Goal: Information Seeking & Learning: Learn about a topic

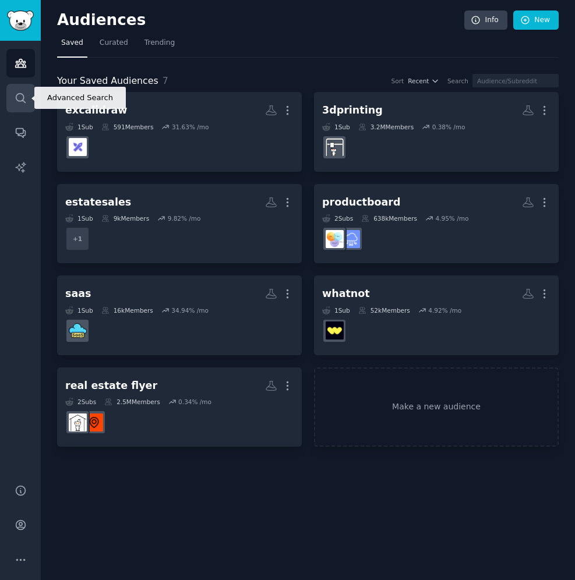
click at [22, 99] on icon "Sidebar" at bounding box center [21, 98] width 12 height 12
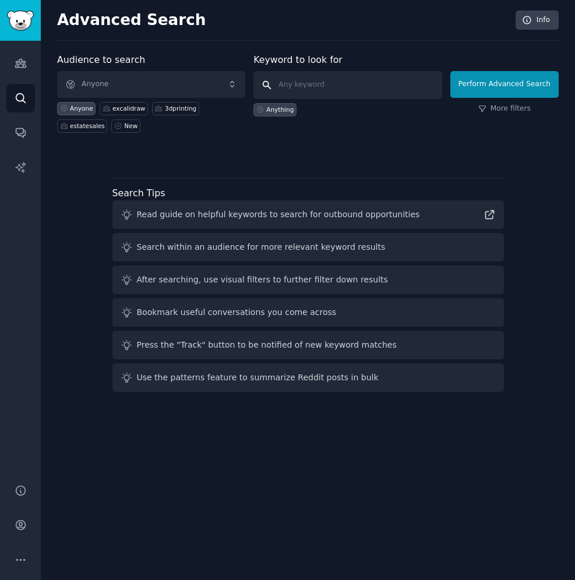
click at [326, 87] on input "text" at bounding box center [347, 85] width 188 height 28
type input "a"
type input "[DOMAIN_NAME]"
click button "Perform Advanced Search" at bounding box center [504, 84] width 108 height 27
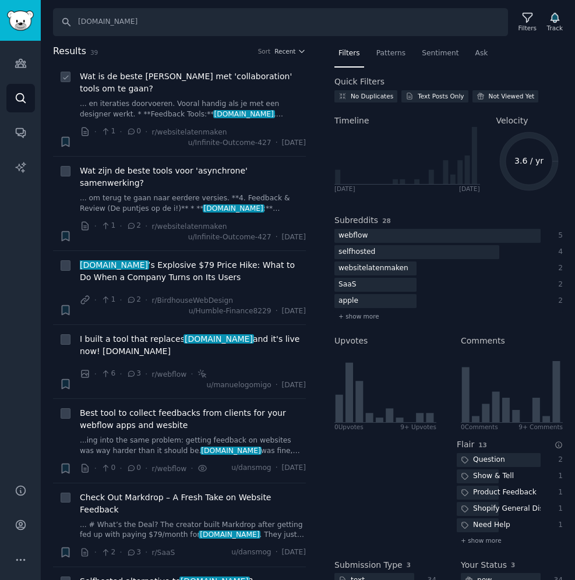
click at [262, 114] on link "... en iteraties doorvoeren. Vooral handig als je met een designer werkt. * **F…" at bounding box center [193, 109] width 226 height 20
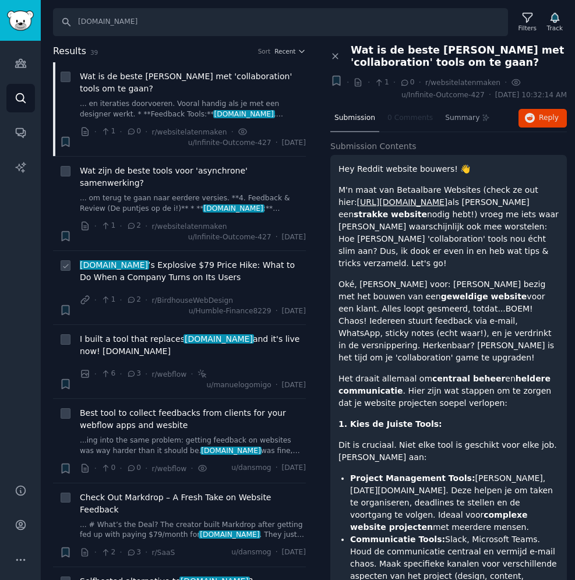
click at [224, 265] on span "[DOMAIN_NAME] ’s Explosive $79 Price Hike: What to Do When a Company Turns on I…" at bounding box center [193, 271] width 226 height 24
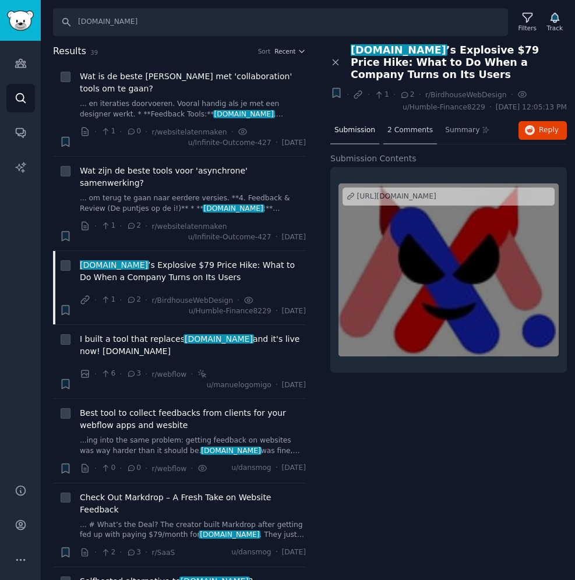
click at [415, 125] on span "2 Comments" at bounding box center [409, 130] width 45 height 10
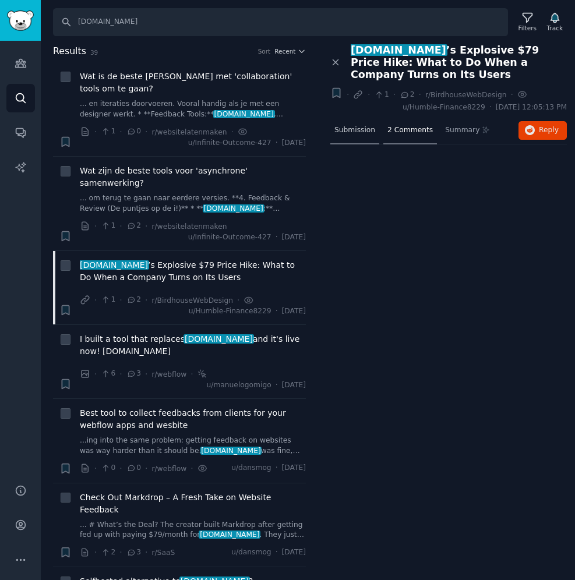
click at [366, 125] on span "Submission" at bounding box center [354, 130] width 41 height 10
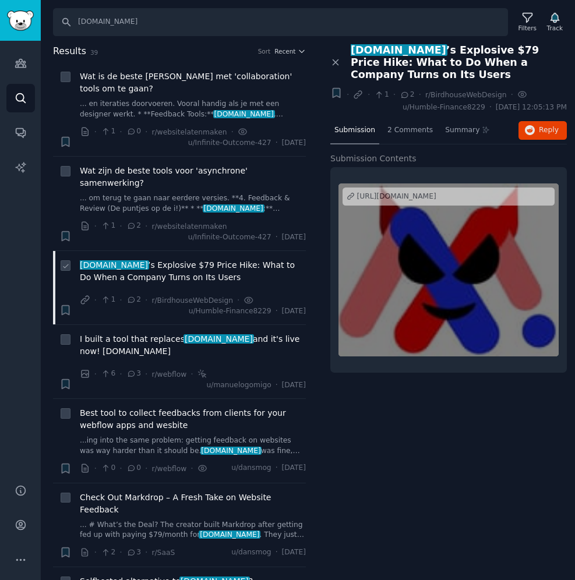
click at [265, 259] on span "[DOMAIN_NAME] ’s Explosive $79 Price Hike: What to Do When a Company Turns on I…" at bounding box center [193, 271] width 226 height 24
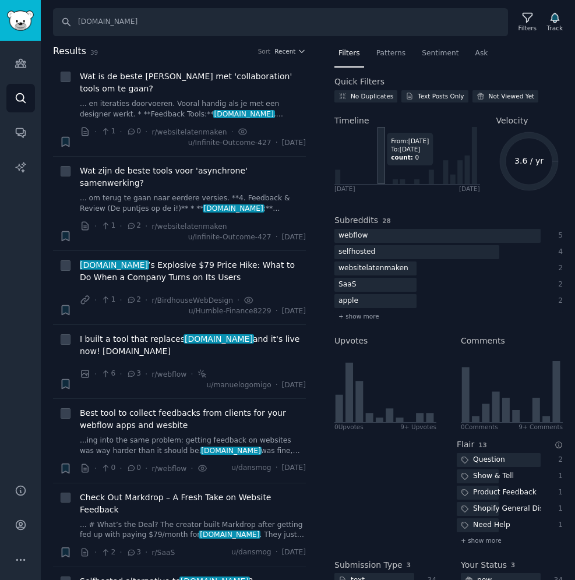
scroll to position [2, 0]
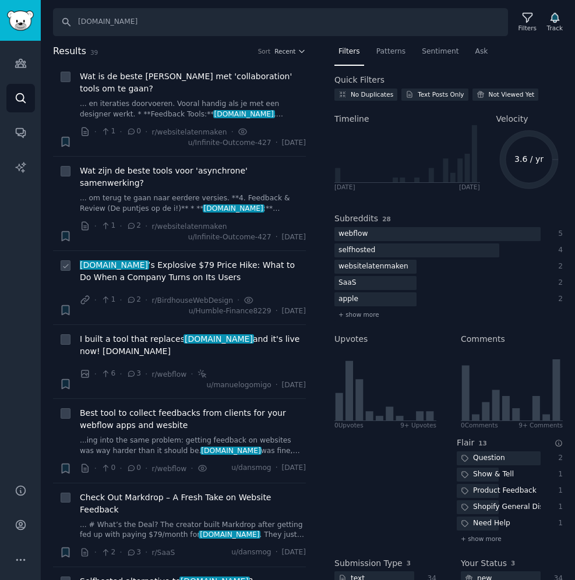
click at [193, 259] on span "[DOMAIN_NAME] ’s Explosive $79 Price Hike: What to Do When a Company Turns on I…" at bounding box center [193, 271] width 226 height 24
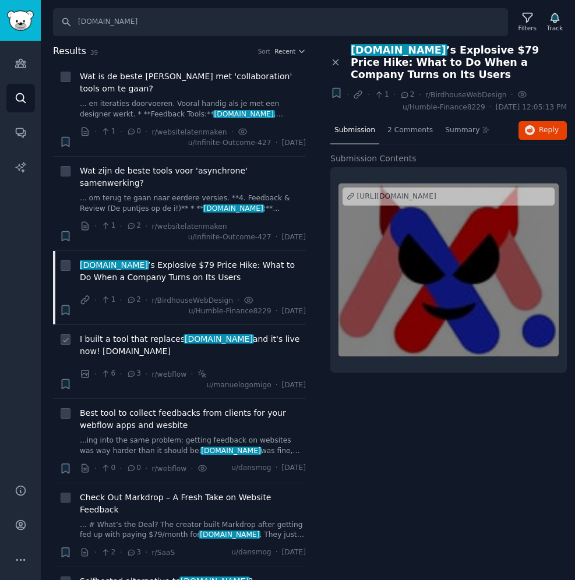
click at [214, 333] on span "I built a tool that replaces [DOMAIN_NAME] and it's live now! [DOMAIN_NAME]" at bounding box center [193, 345] width 226 height 24
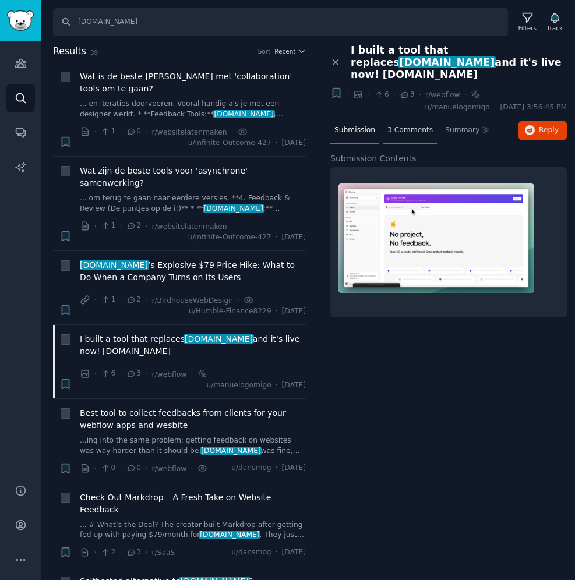
click at [403, 125] on span "3 Comments" at bounding box center [409, 130] width 45 height 10
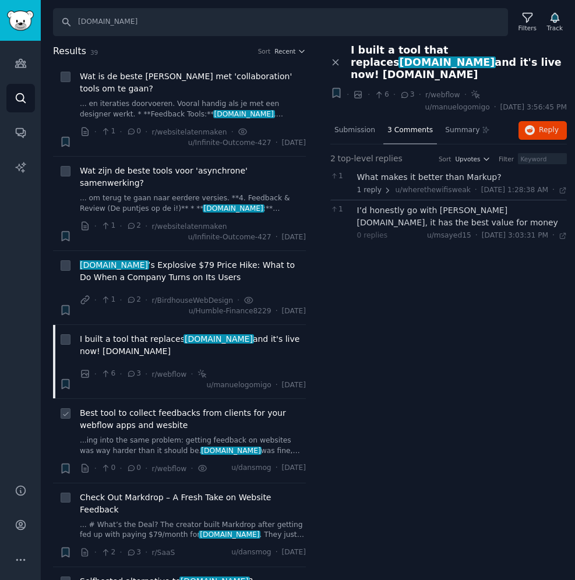
click at [131, 407] on span "Best tool to collect feedbacks from clients for your webflow apps and wesbite" at bounding box center [193, 419] width 226 height 24
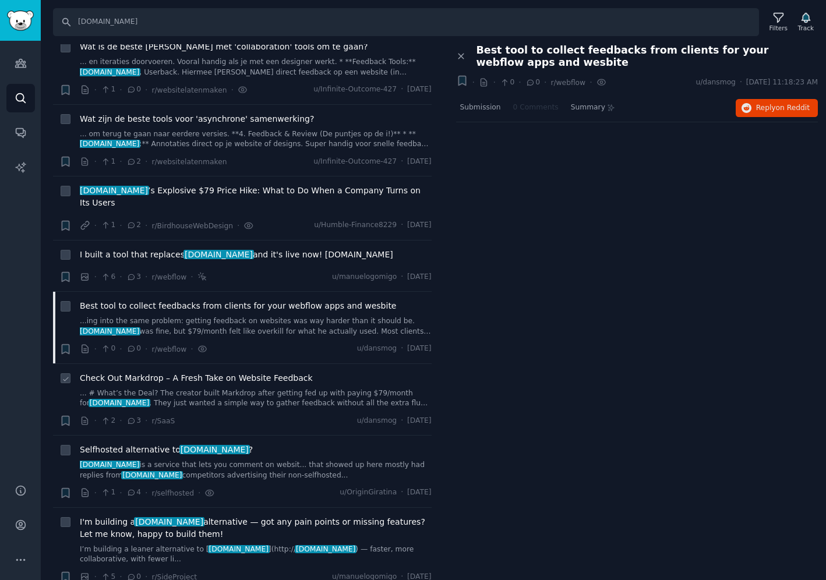
scroll to position [34, 0]
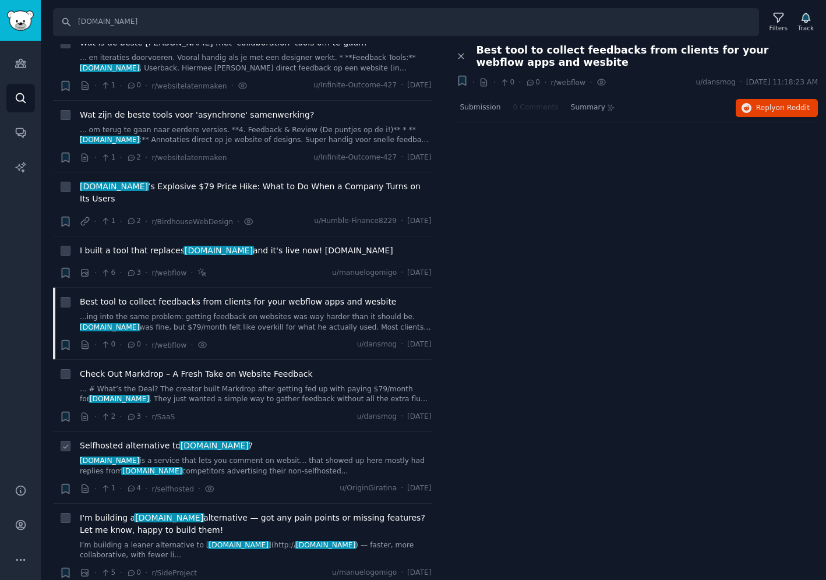
click at [273, 456] on link "[DOMAIN_NAME] is a service that lets you comment on websit... that showed up he…" at bounding box center [256, 466] width 352 height 20
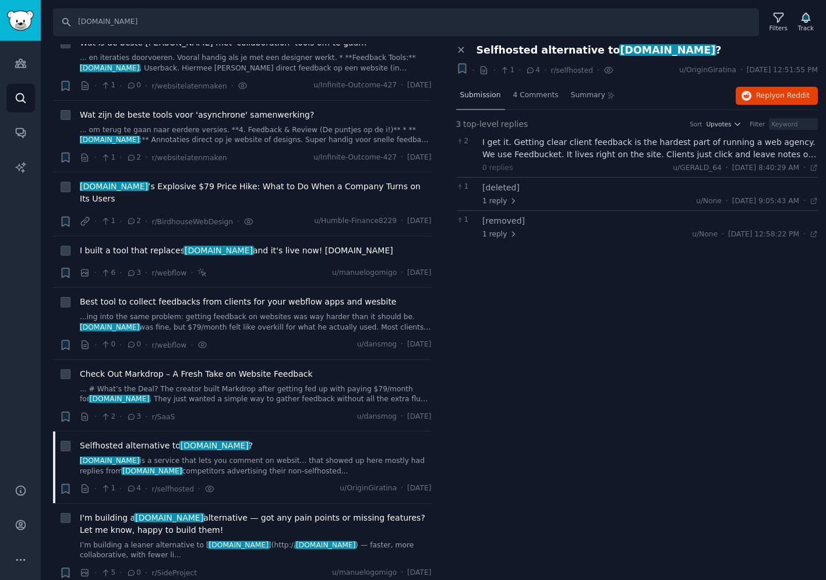
click at [473, 93] on span "Submission" at bounding box center [480, 95] width 41 height 10
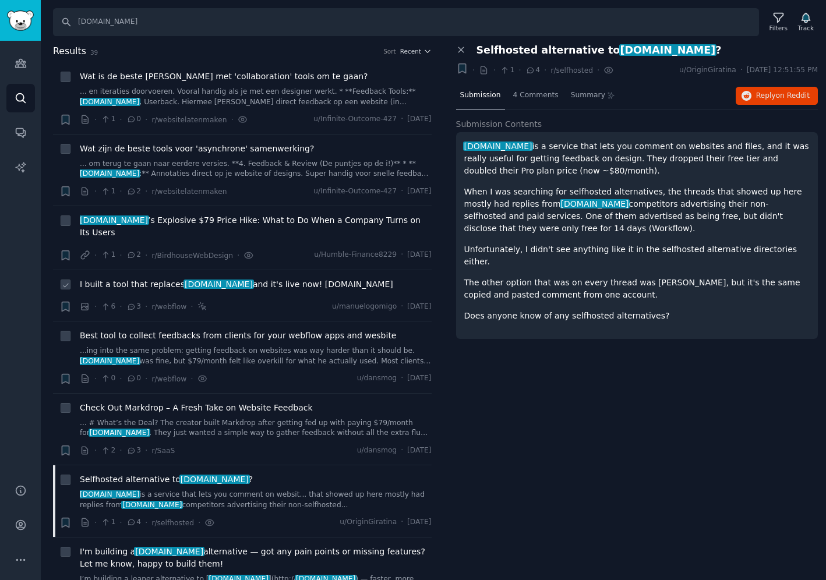
click at [192, 280] on span "[DOMAIN_NAME]" at bounding box center [219, 284] width 70 height 9
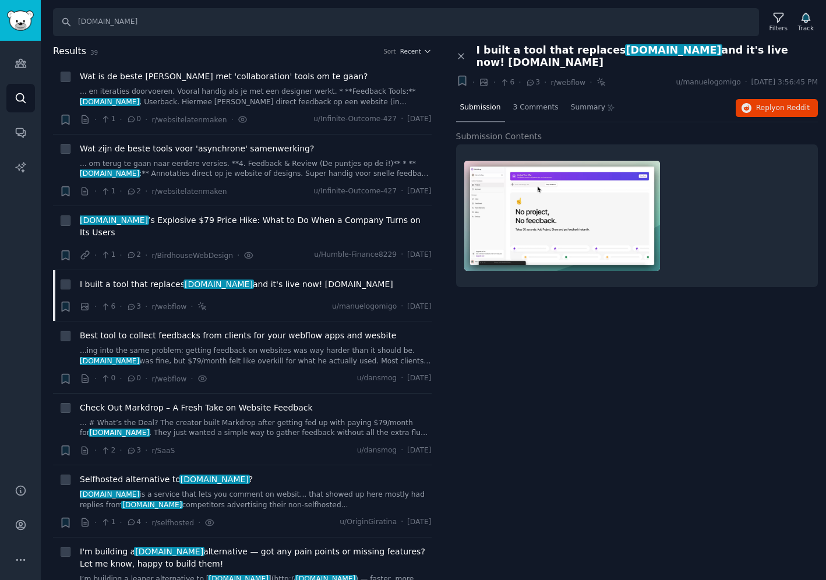
click at [545, 190] on img at bounding box center [562, 216] width 196 height 110
click at [170, 418] on link "... # What’s the Deal? The creator built Markdrop after getting fed up with pay…" at bounding box center [256, 428] width 352 height 20
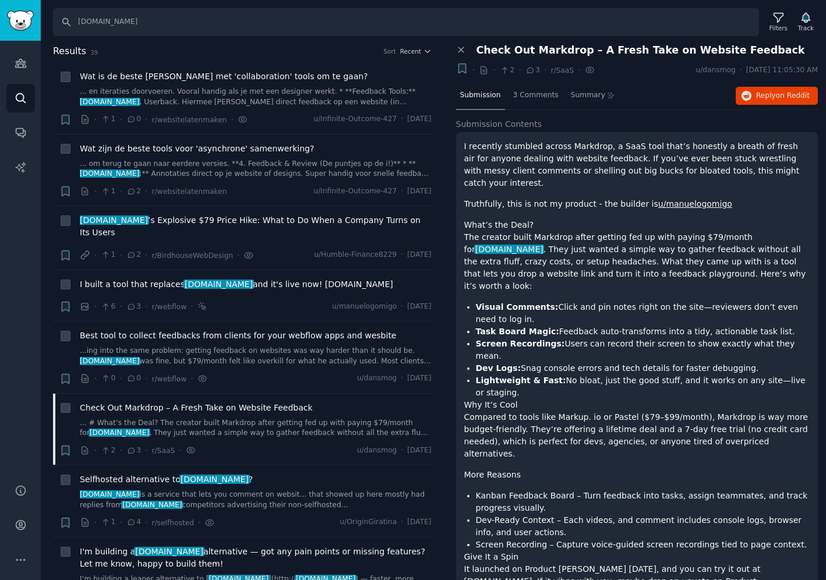
click at [575, 244] on p "The creator built Markdrop after getting fed up with paying $79/month for [DOMA…" at bounding box center [637, 261] width 346 height 61
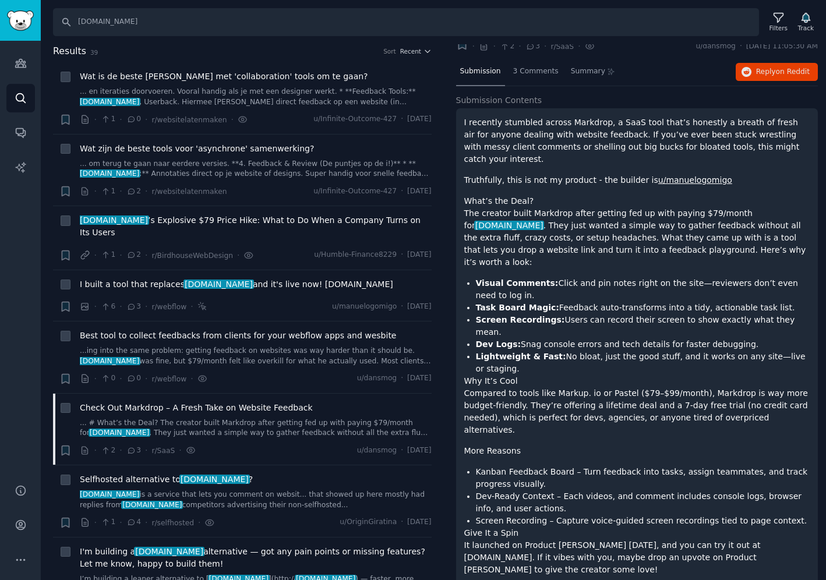
scroll to position [15, 0]
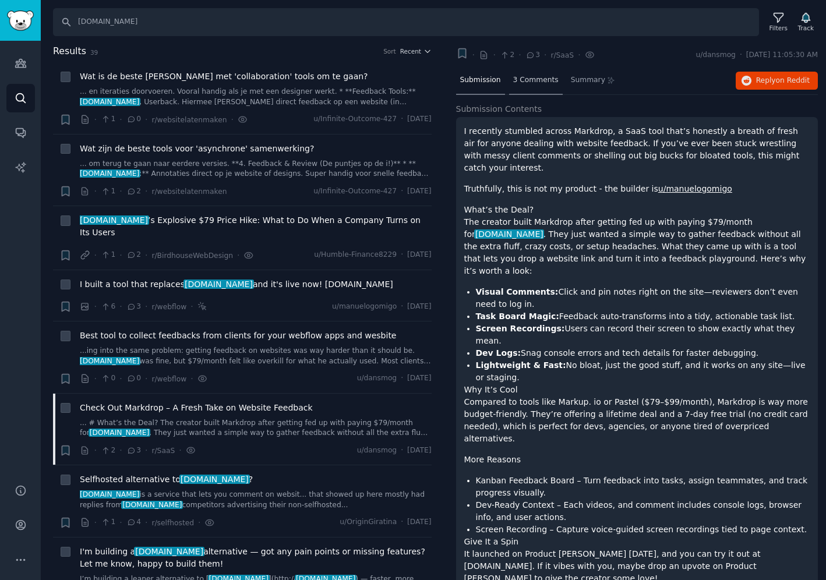
click at [536, 84] on span "3 Comments" at bounding box center [535, 80] width 45 height 10
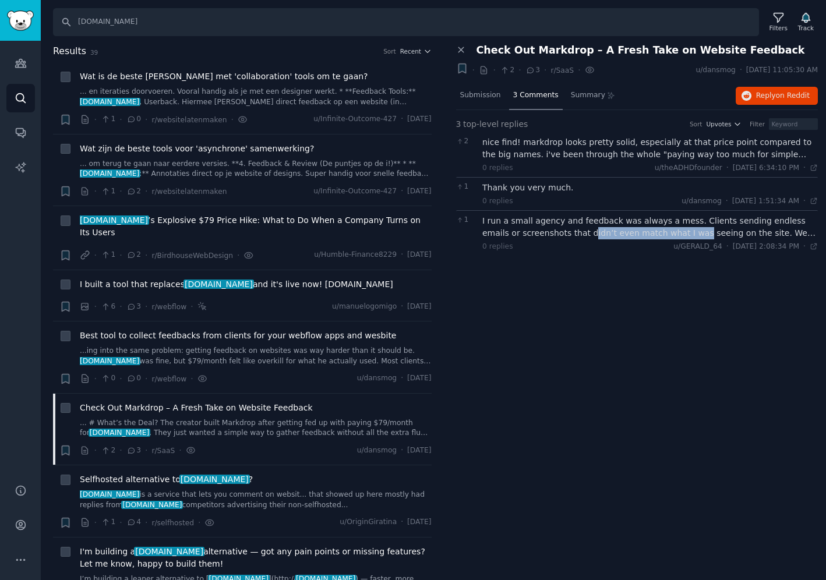
drag, startPoint x: 551, startPoint y: 234, endPoint x: 657, endPoint y: 234, distance: 105.5
click at [575, 234] on div "I run a small agency and feedback was always a mess. Clients sending endless em…" at bounding box center [650, 227] width 336 height 24
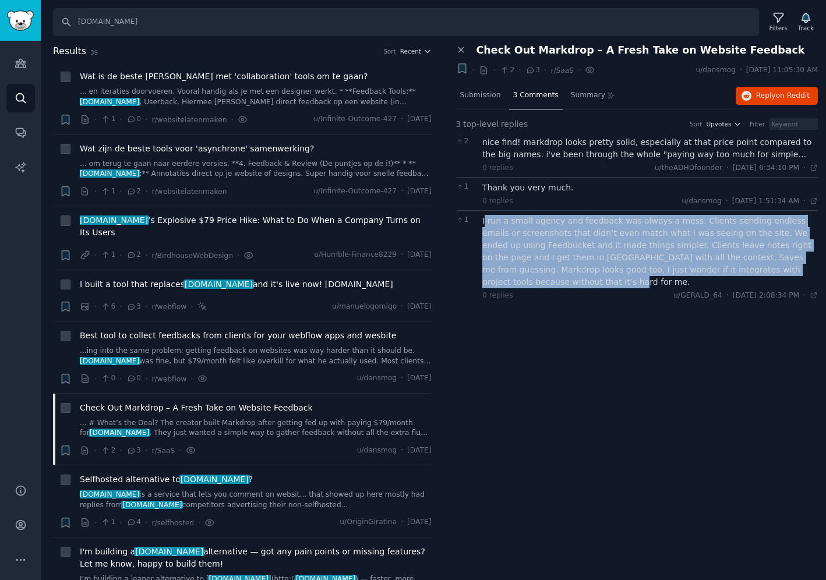
drag, startPoint x: 794, startPoint y: 268, endPoint x: 484, endPoint y: 221, distance: 314.0
click at [484, 221] on div "I run a small agency and feedback was always a mess. Clients sending endless em…" at bounding box center [650, 251] width 336 height 73
click at [575, 244] on div "I run a small agency and feedback was always a mess. Clients sending endless em…" at bounding box center [650, 251] width 336 height 73
drag, startPoint x: 815, startPoint y: 274, endPoint x: 480, endPoint y: 223, distance: 338.4
click at [480, 223] on div "1 I run a small agency and feedback was always a mess. Clients sending endless …" at bounding box center [637, 257] width 362 height 94
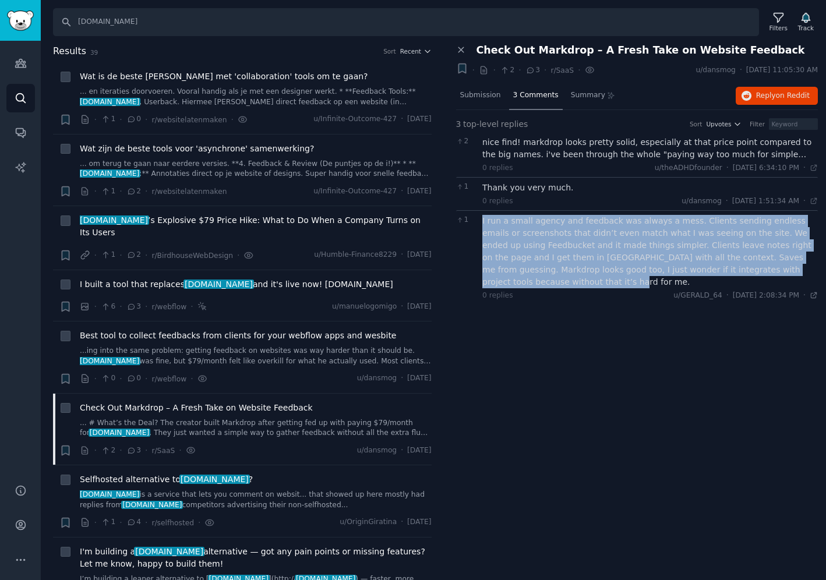
click at [575, 293] on icon at bounding box center [813, 295] width 5 height 5
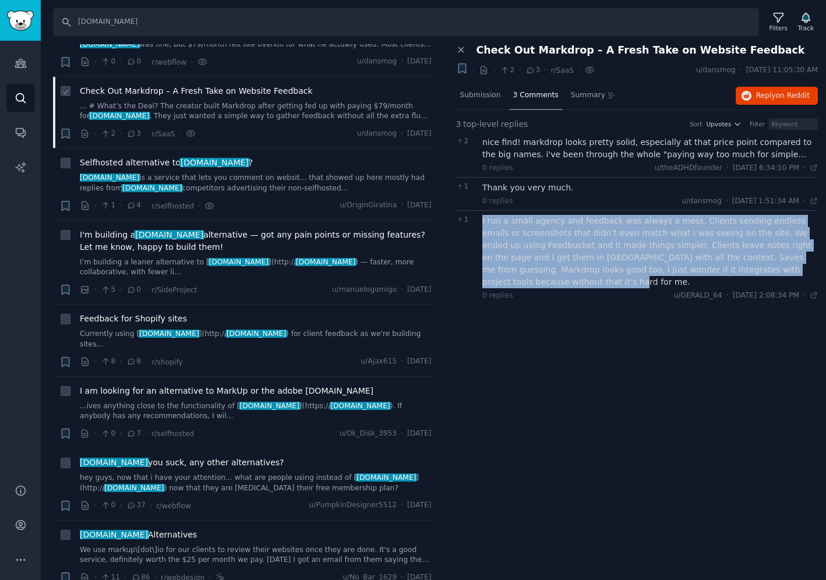
scroll to position [362, 0]
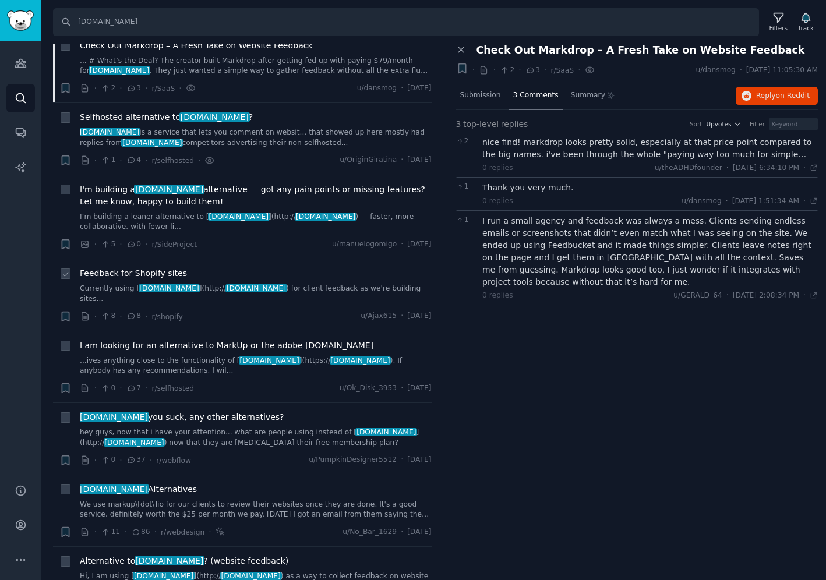
click at [290, 284] on div "Feedback for Shopify sites Currently using [ [DOMAIN_NAME] ](http:// [DOMAIN_NA…" at bounding box center [256, 294] width 352 height 55
click at [287, 284] on link "Currently using [ [DOMAIN_NAME] ](http:// [DOMAIN_NAME] ) for client feedback a…" at bounding box center [256, 294] width 352 height 20
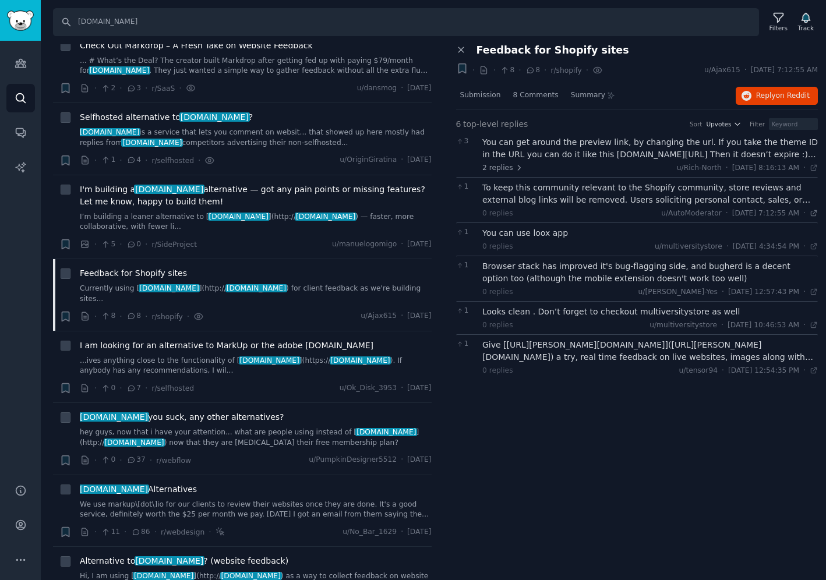
click at [575, 212] on icon at bounding box center [814, 213] width 8 height 8
click at [214, 428] on link "hey guys, now that i have your attention... what are people using instead of [ …" at bounding box center [256, 438] width 352 height 20
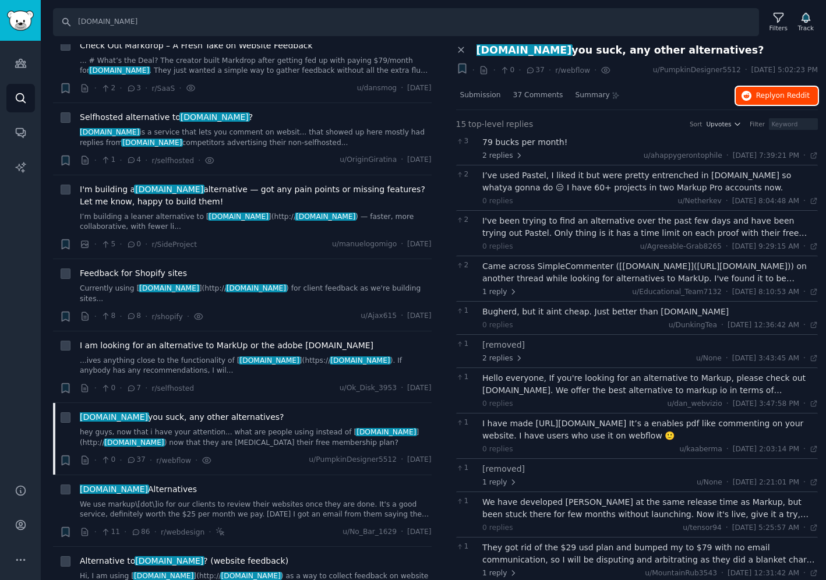
click at [575, 94] on span "on Reddit" at bounding box center [793, 95] width 34 height 8
click at [266, 500] on link "We use markup\[dot\]io for our clients to review their websites once they are d…" at bounding box center [256, 510] width 352 height 20
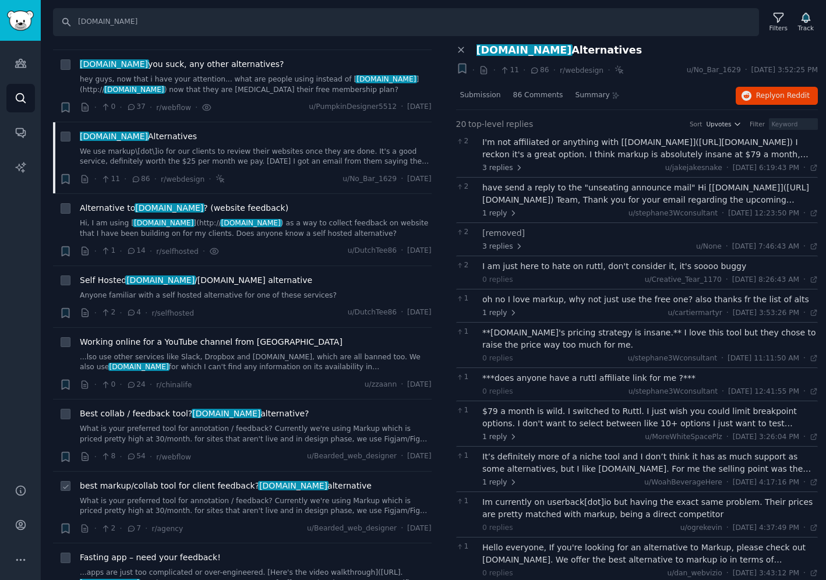
scroll to position [719, 0]
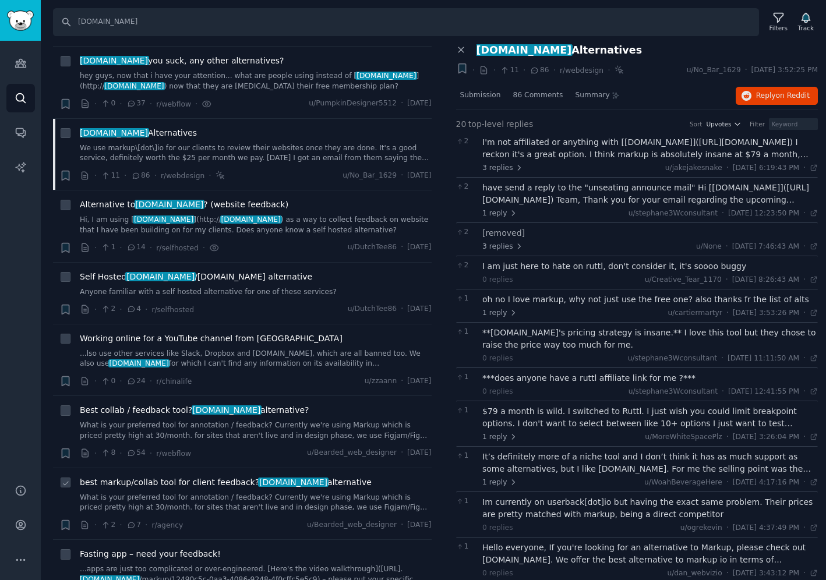
click at [214, 493] on link "What is your preferred tool for annotation / feedback? Currently we're using Ma…" at bounding box center [256, 503] width 352 height 20
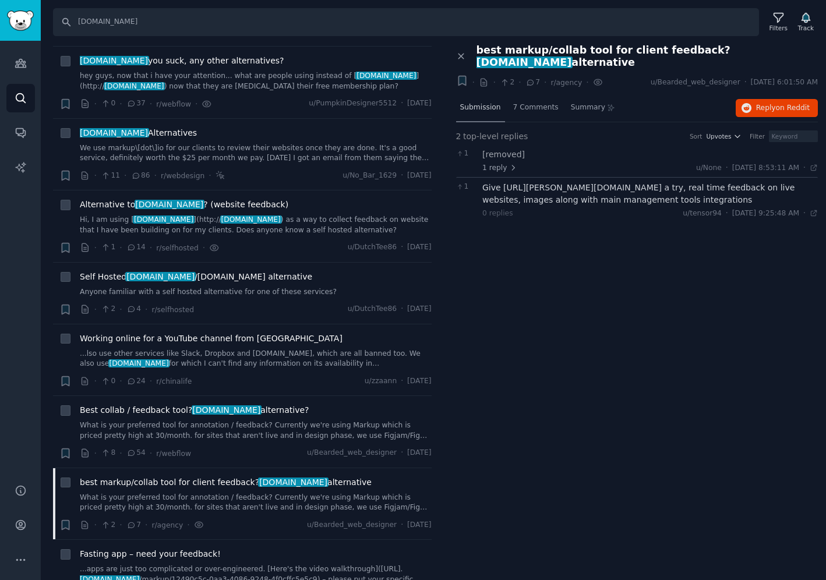
click at [486, 103] on span "Submission" at bounding box center [480, 108] width 41 height 10
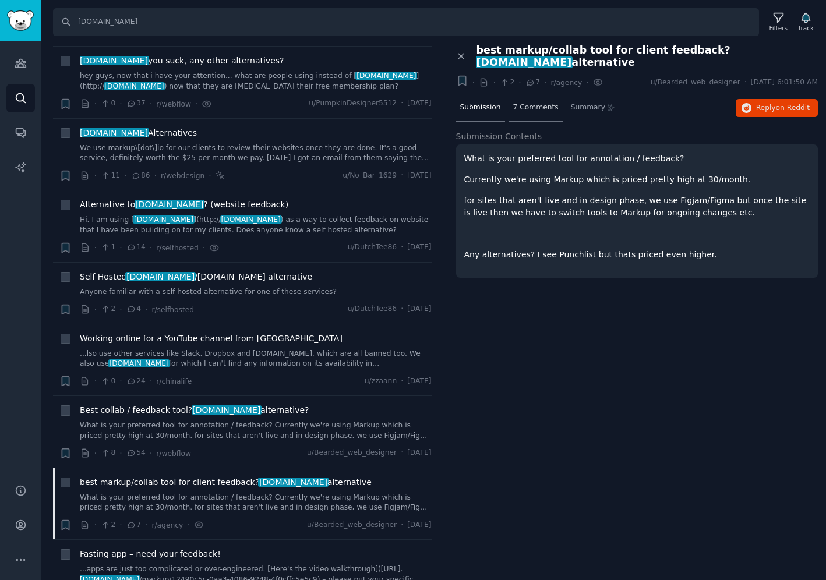
click at [525, 103] on span "7 Comments" at bounding box center [535, 108] width 45 height 10
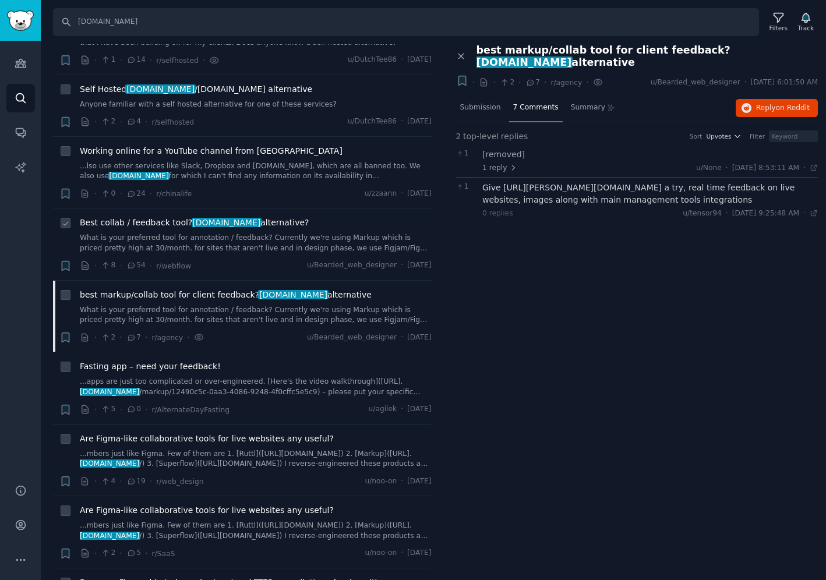
scroll to position [948, 0]
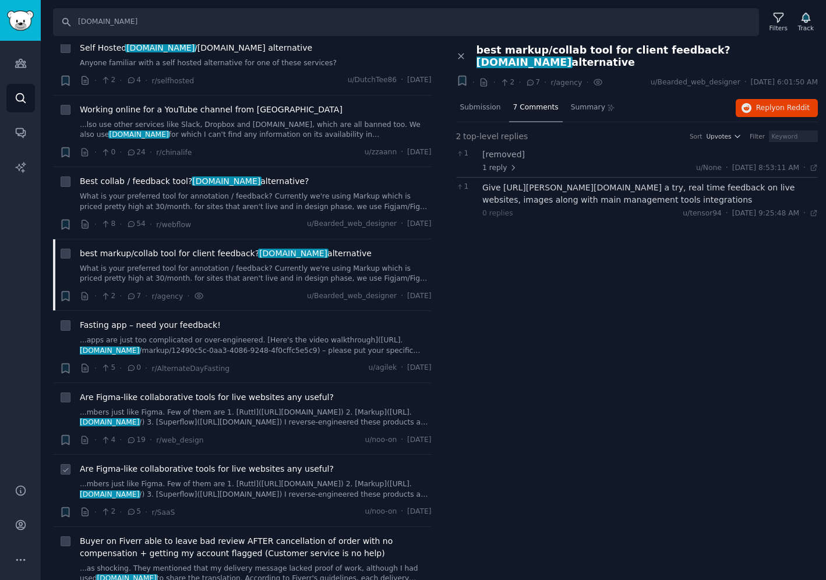
click at [288, 480] on link "...mbers just like Figma. Few of them are 1. [Ruttl]([URL][DOMAIN_NAME]) 2. [Ma…" at bounding box center [256, 490] width 352 height 20
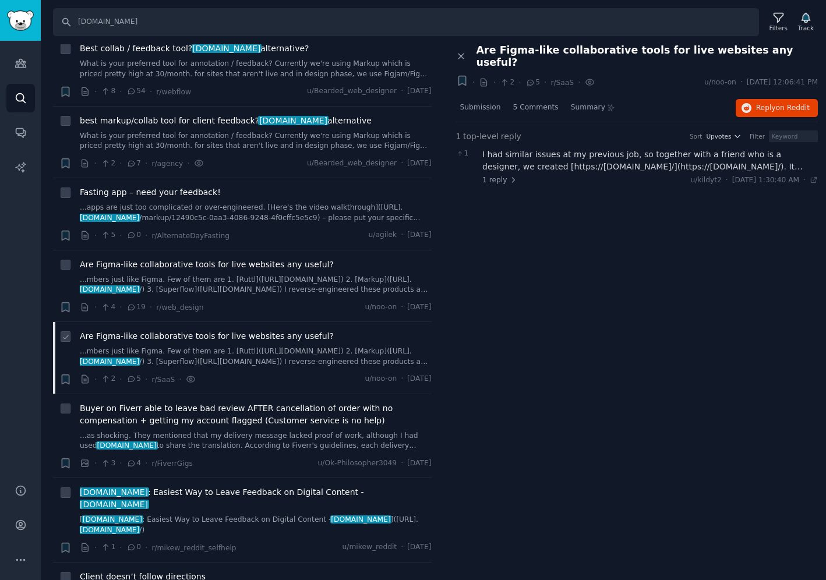
scroll to position [1087, 0]
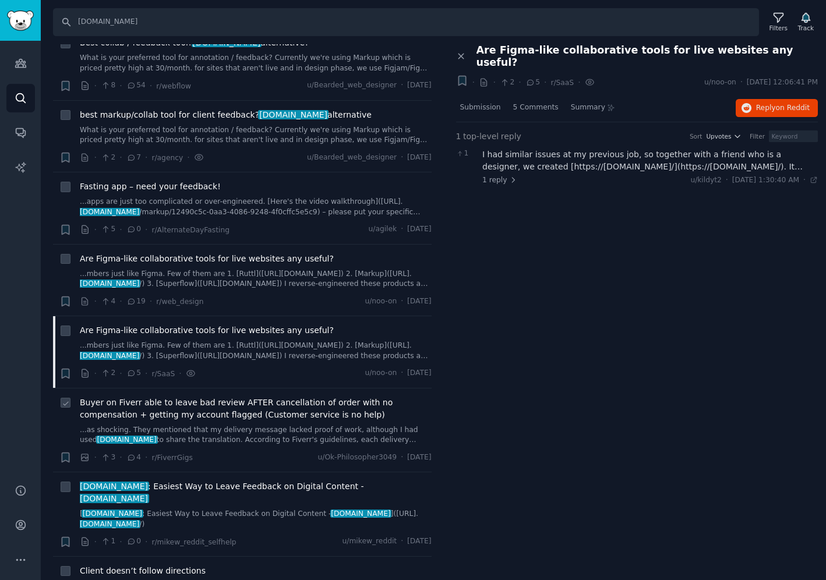
click at [311, 425] on link "...as shocking. They mentioned that my delivery message lacked proof of work, a…" at bounding box center [256, 435] width 352 height 20
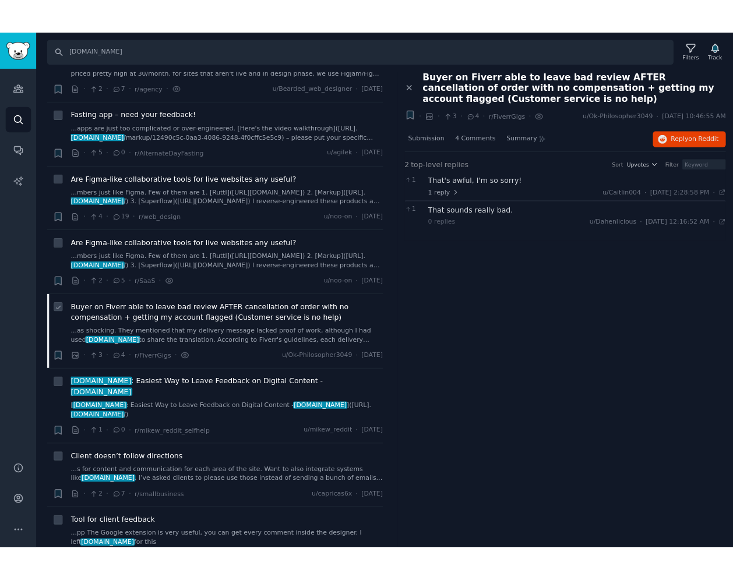
scroll to position [1222, 0]
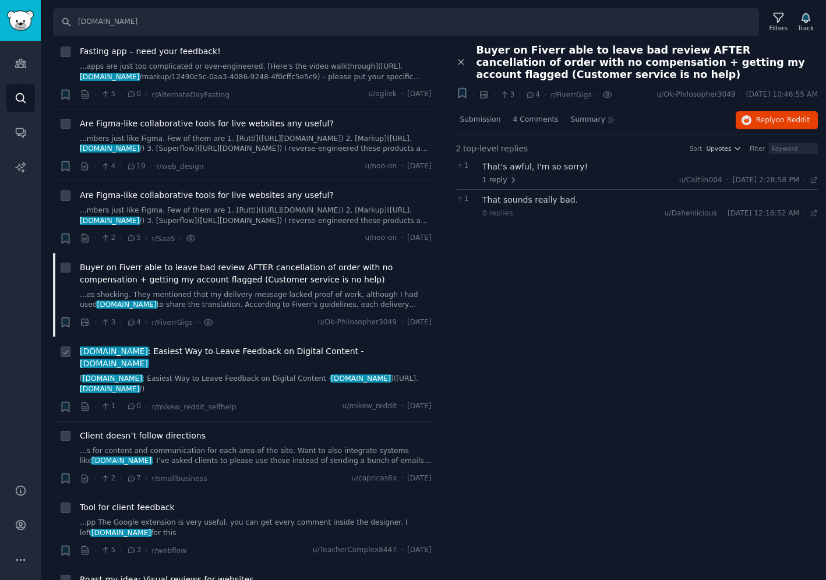
click at [258, 350] on div "[DOMAIN_NAME] : Easiest Way to Leave Feedback on Digital Content - [DOMAIN_NAME…" at bounding box center [256, 380] width 352 height 68
click at [245, 346] on div "[DOMAIN_NAME] : Easiest Way to Leave Feedback on Digital Content - [DOMAIN_NAME…" at bounding box center [256, 370] width 352 height 49
click at [243, 374] on link "[ [DOMAIN_NAME] : Easiest Way to Leave Feedback on Digital Content - [DOMAIN_NA…" at bounding box center [256, 384] width 352 height 20
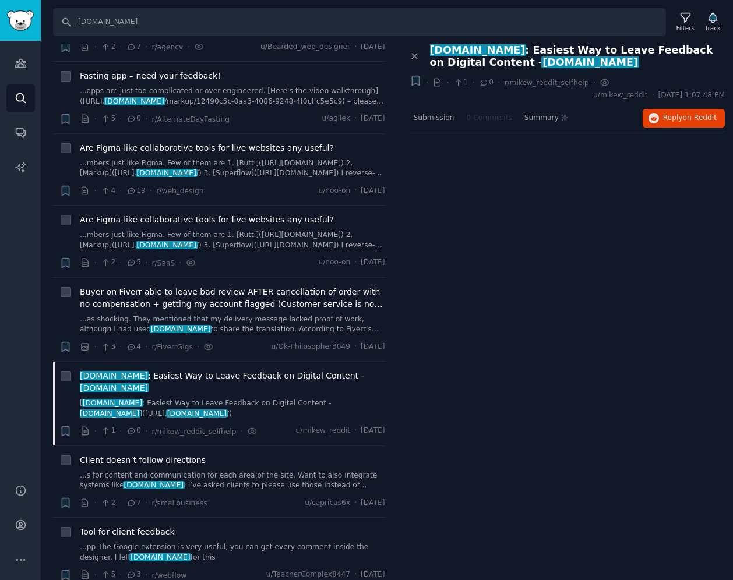
scroll to position [1244, 0]
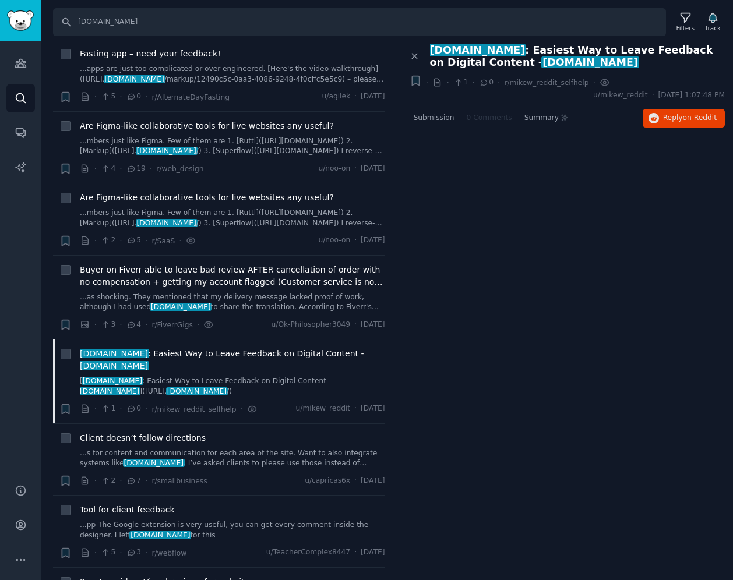
click at [575, 3] on div "Search [DOMAIN_NAME] Filters Track" at bounding box center [387, 18] width 692 height 36
